Goal: Navigation & Orientation: Go to known website

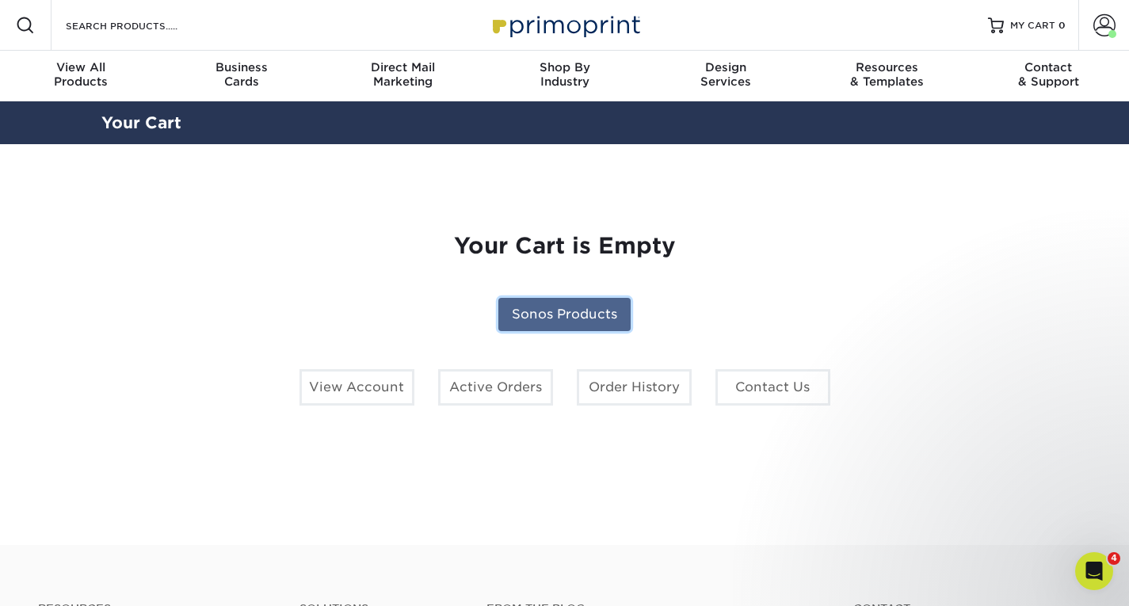
click at [518, 315] on link "Sonos Products" at bounding box center [564, 314] width 132 height 33
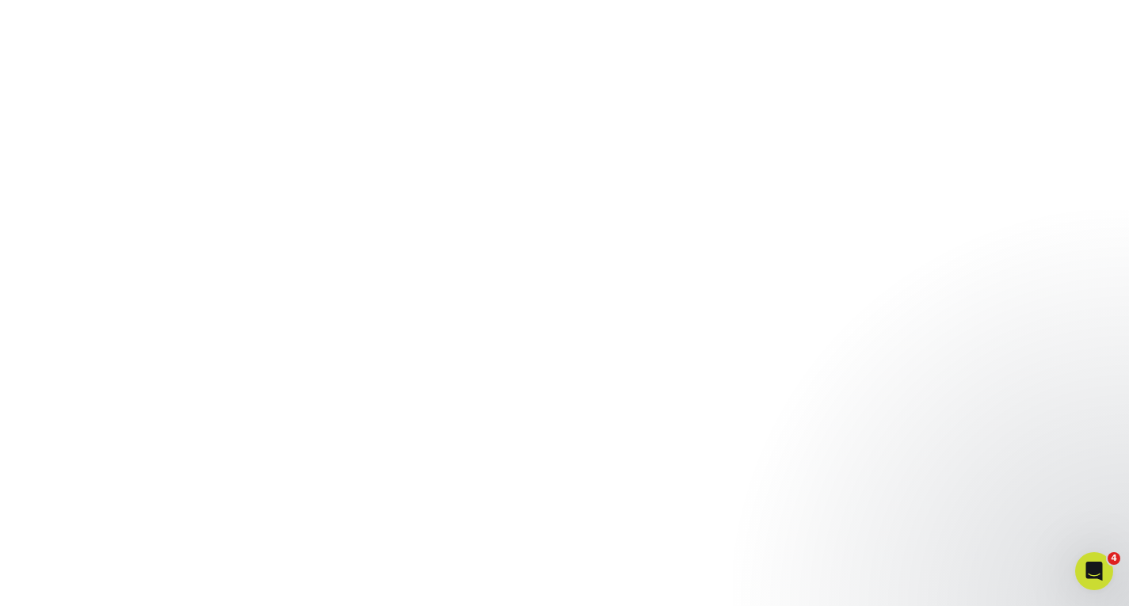
scroll to position [266, 0]
